Goal: Information Seeking & Learning: Learn about a topic

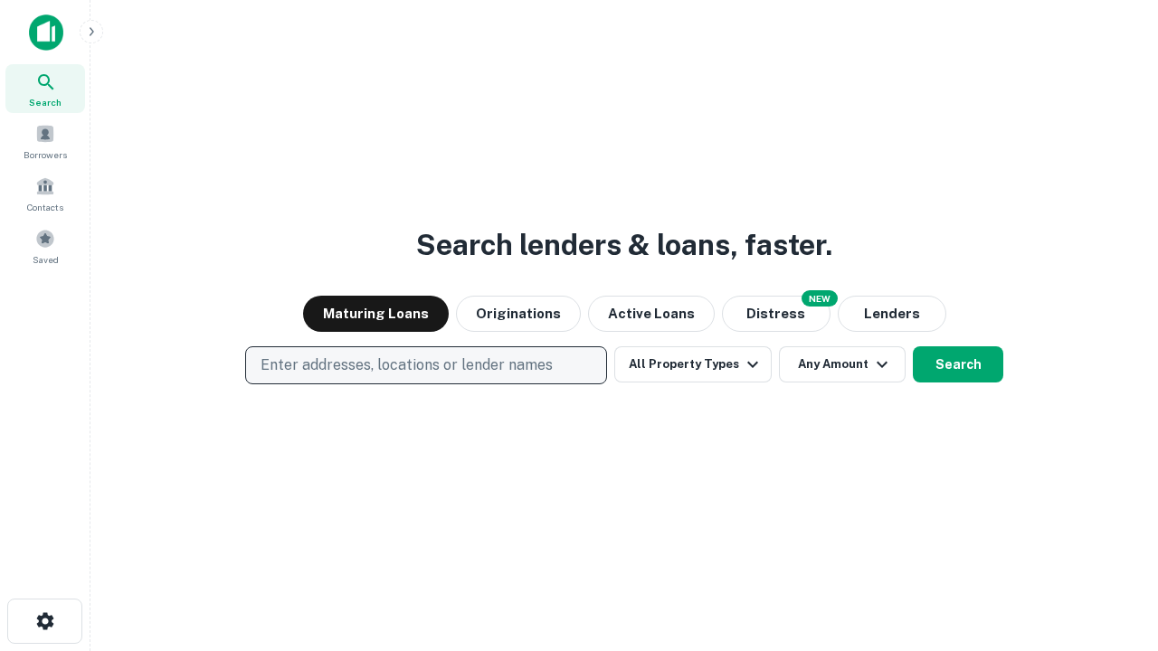
click at [425, 365] on p "Enter addresses, locations or lender names" at bounding box center [407, 366] width 292 height 22
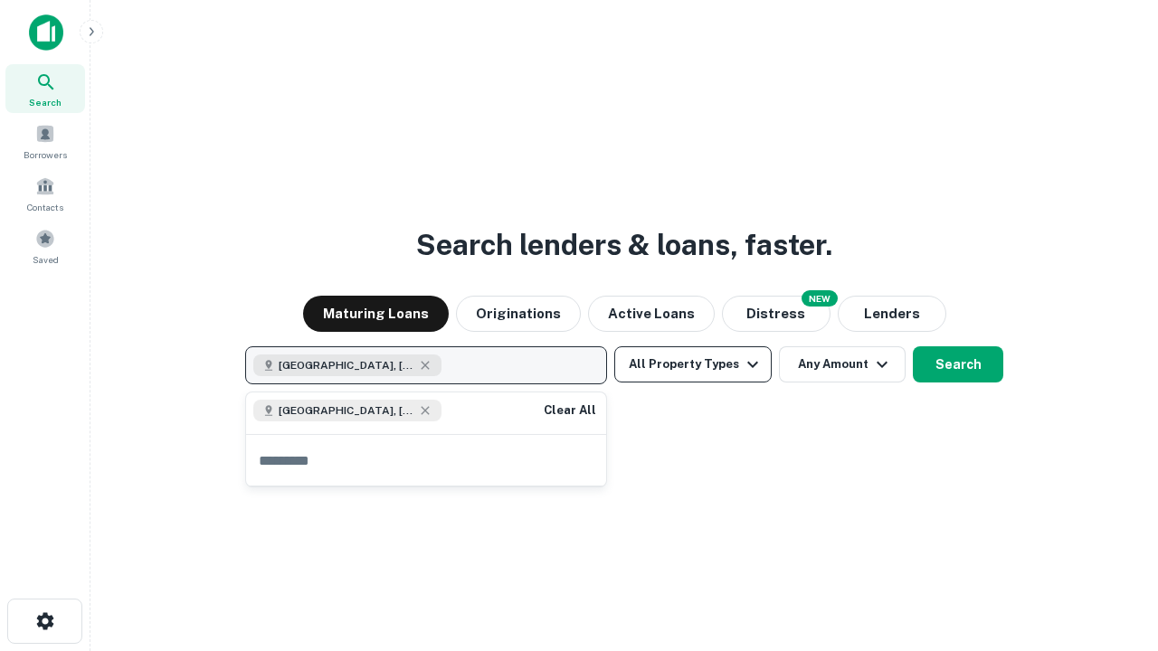
click at [693, 365] on button "All Property Types" at bounding box center [692, 364] width 157 height 36
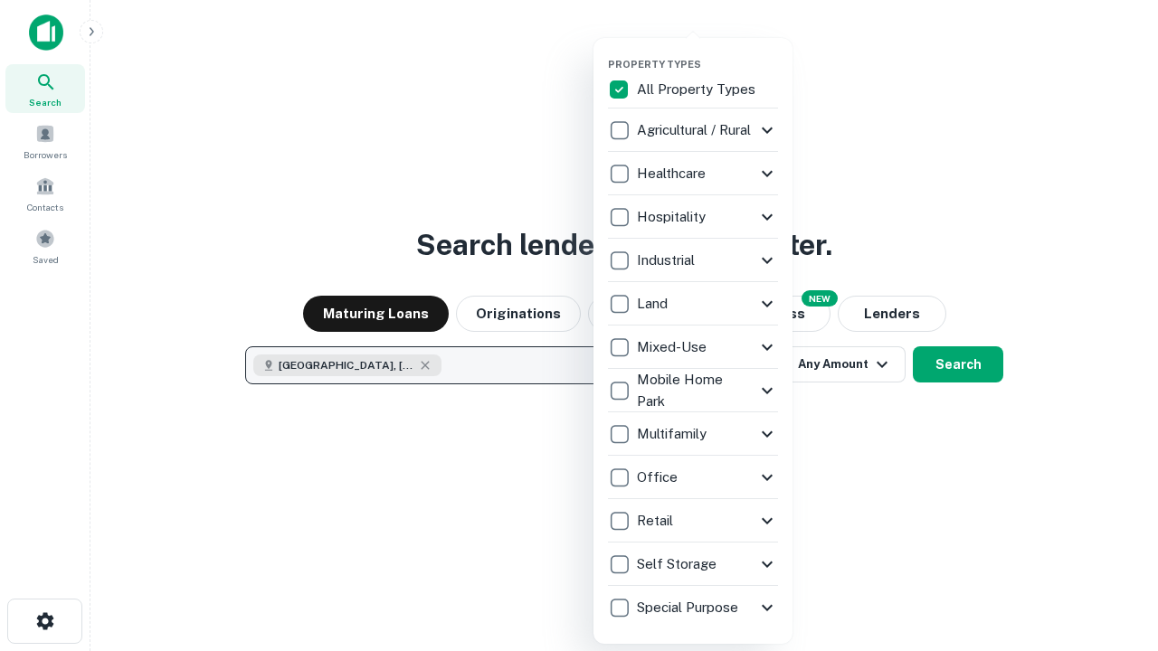
click at [707, 52] on button "button" at bounding box center [707, 52] width 199 height 1
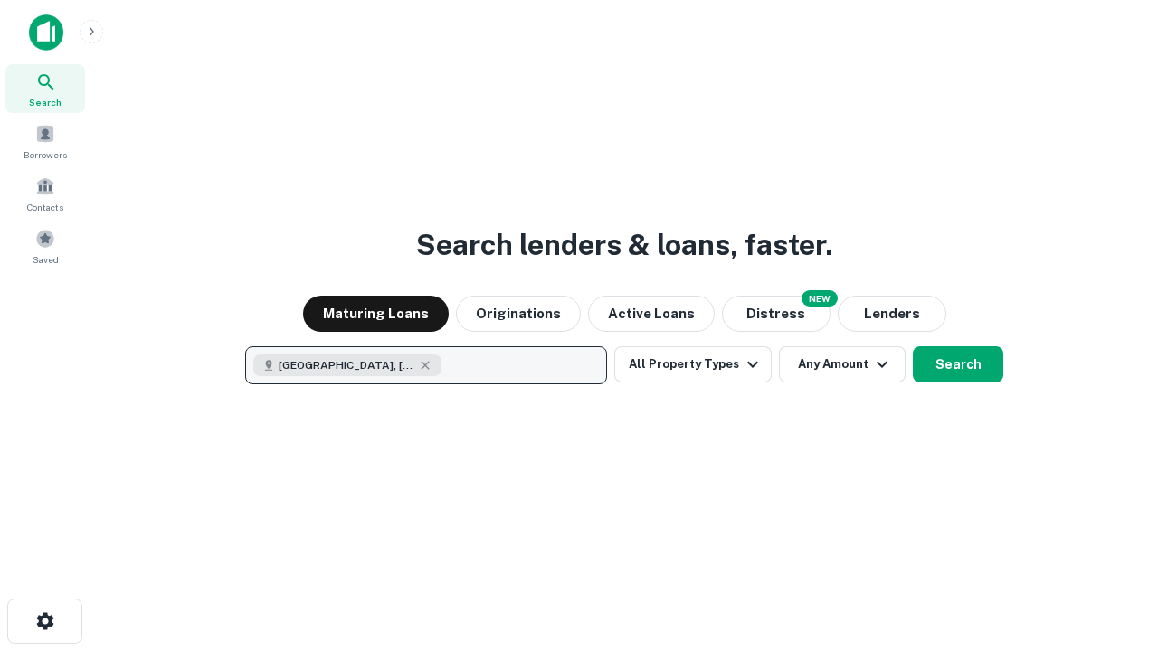
scroll to position [29, 0]
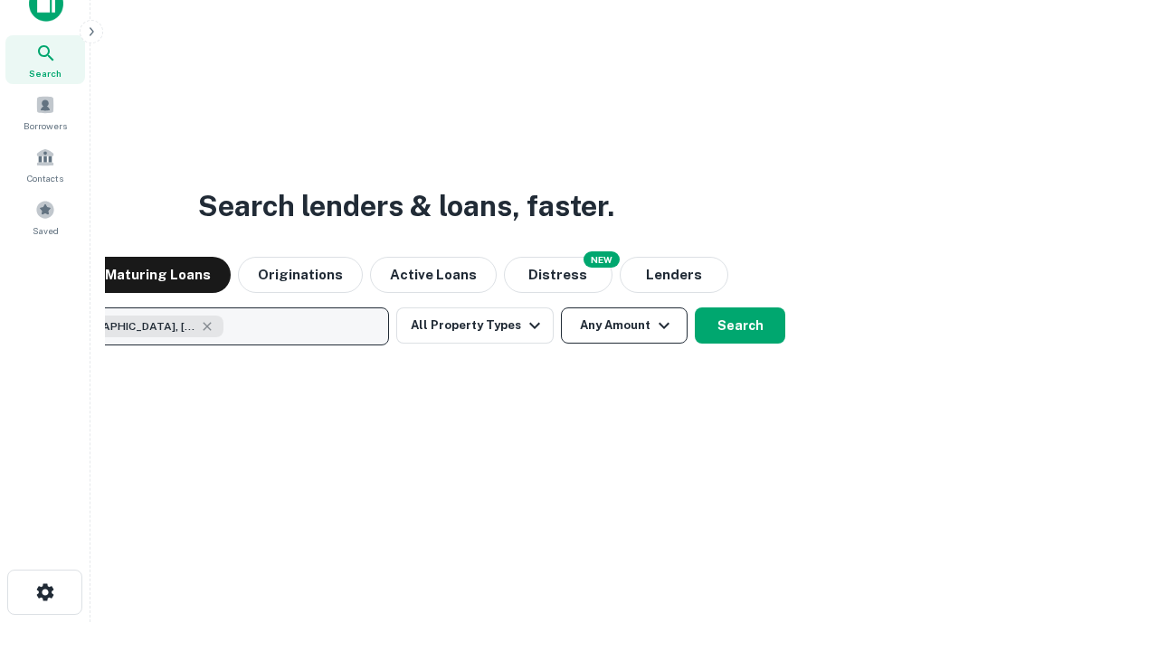
click at [561, 308] on button "Any Amount" at bounding box center [624, 326] width 127 height 36
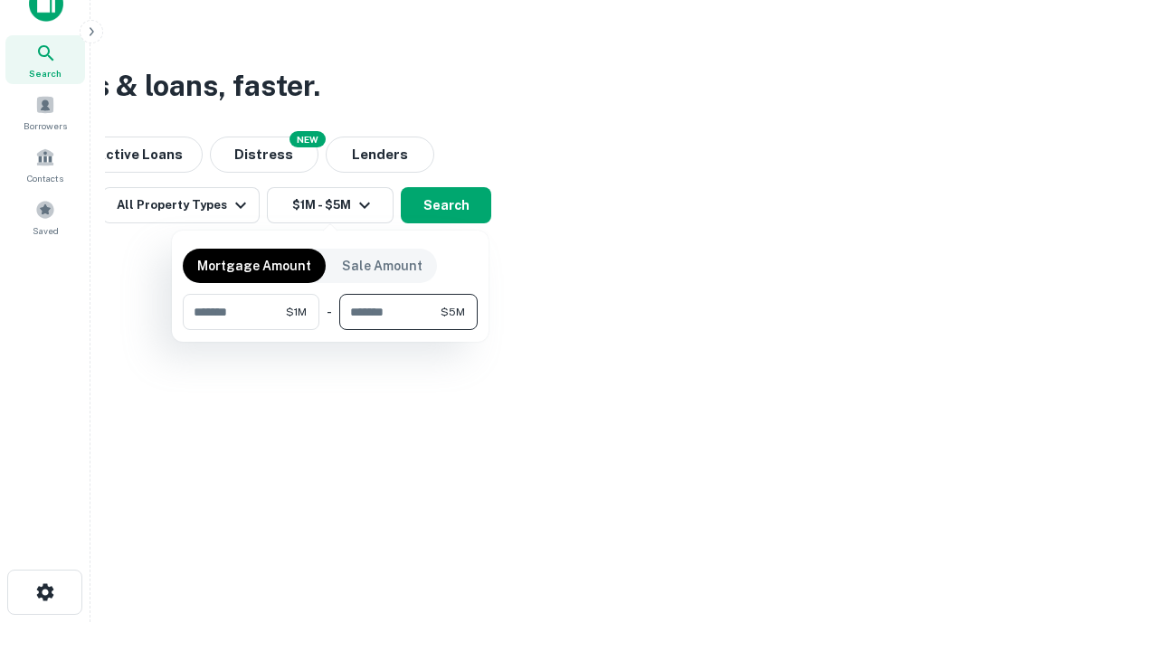
type input "*******"
click at [330, 330] on button "button" at bounding box center [330, 330] width 295 height 1
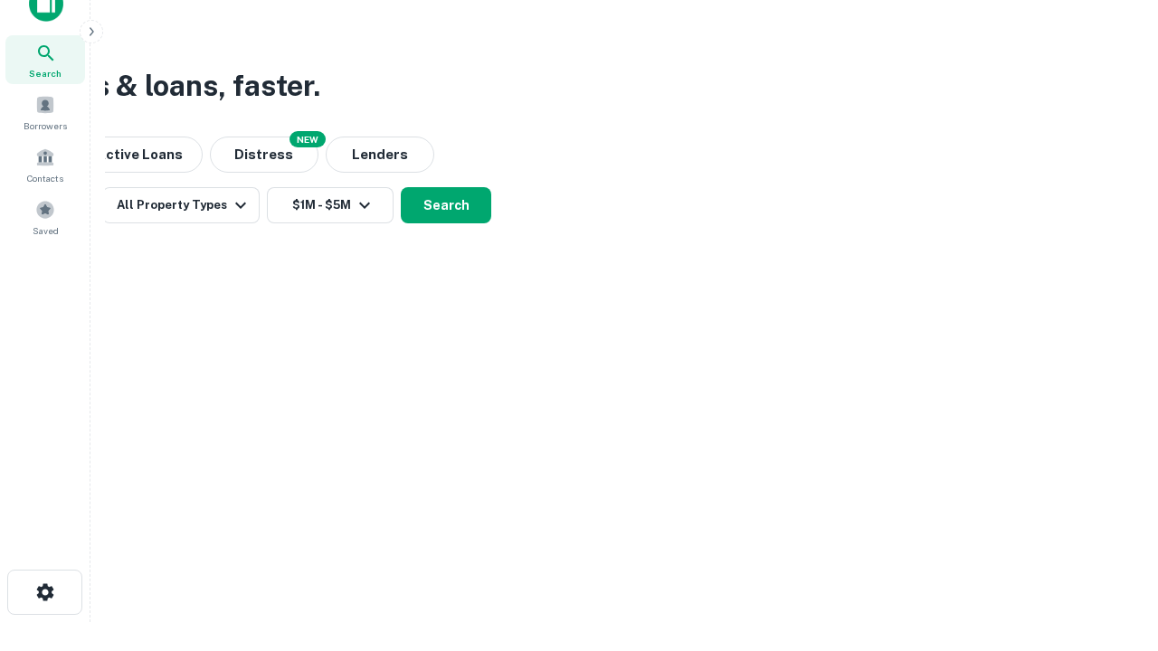
scroll to position [29, 0]
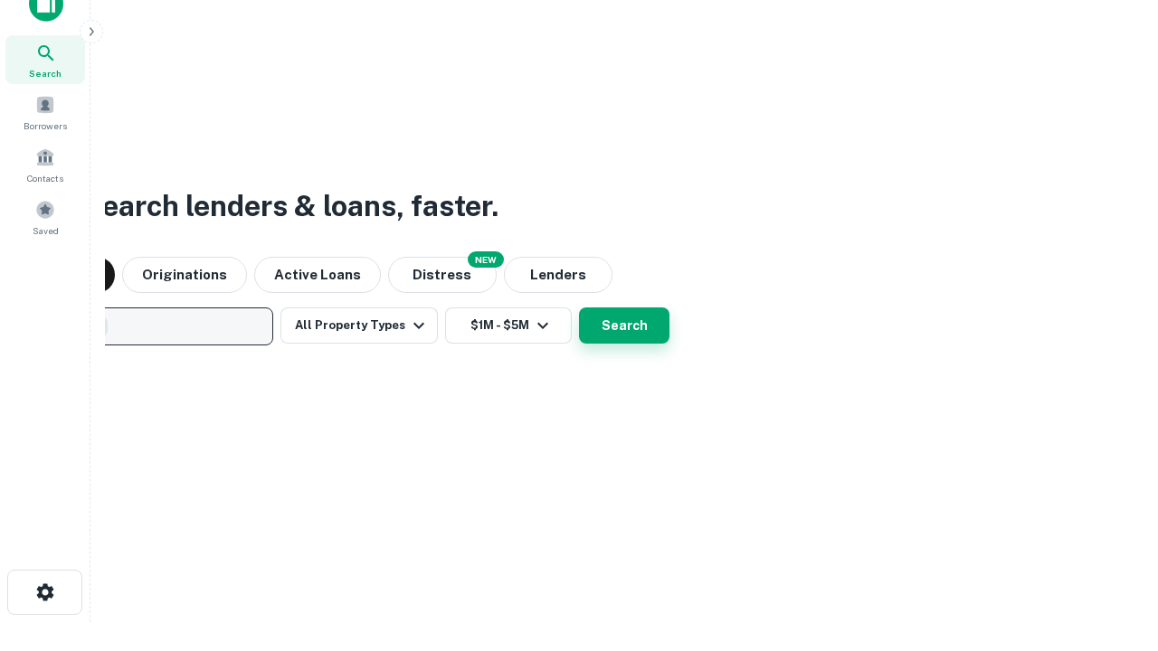
click at [579, 308] on button "Search" at bounding box center [624, 326] width 90 height 36
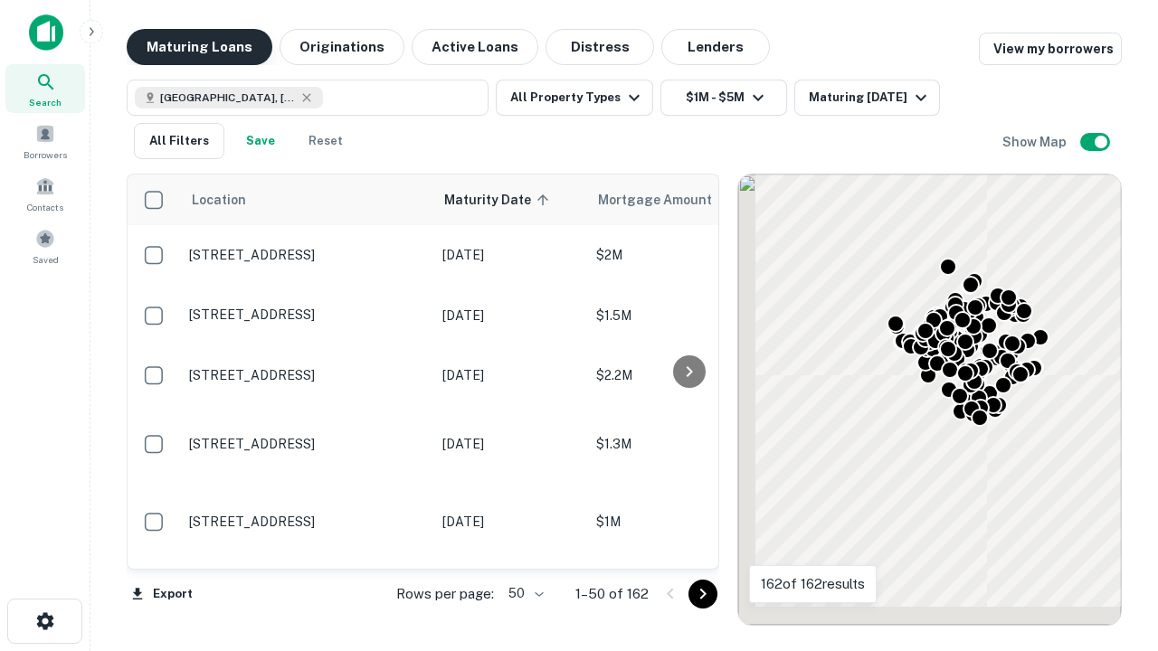
click at [199, 47] on button "Maturing Loans" at bounding box center [200, 47] width 146 height 36
